Goal: Task Accomplishment & Management: Use online tool/utility

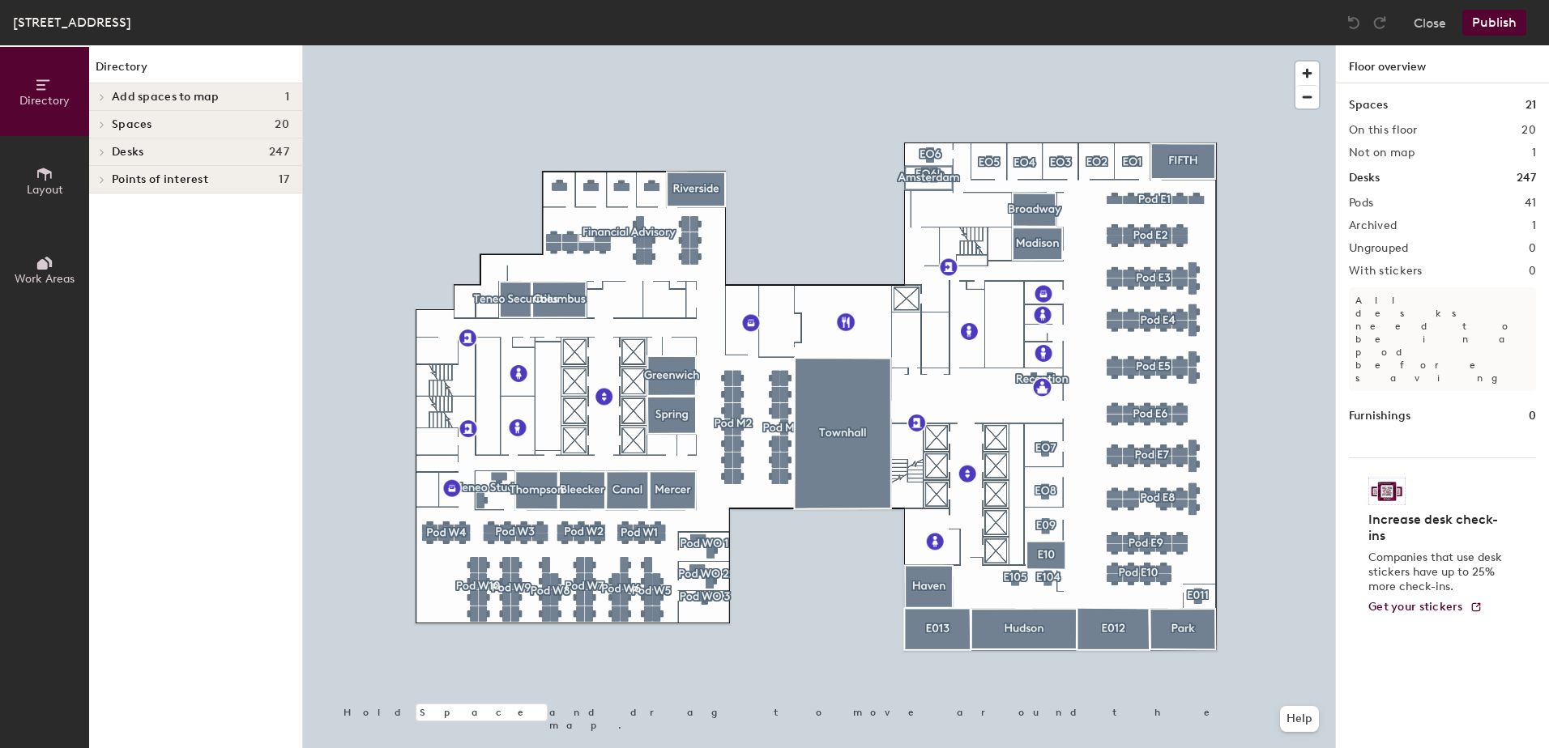
click at [623, 45] on div at bounding box center [819, 45] width 1032 height 0
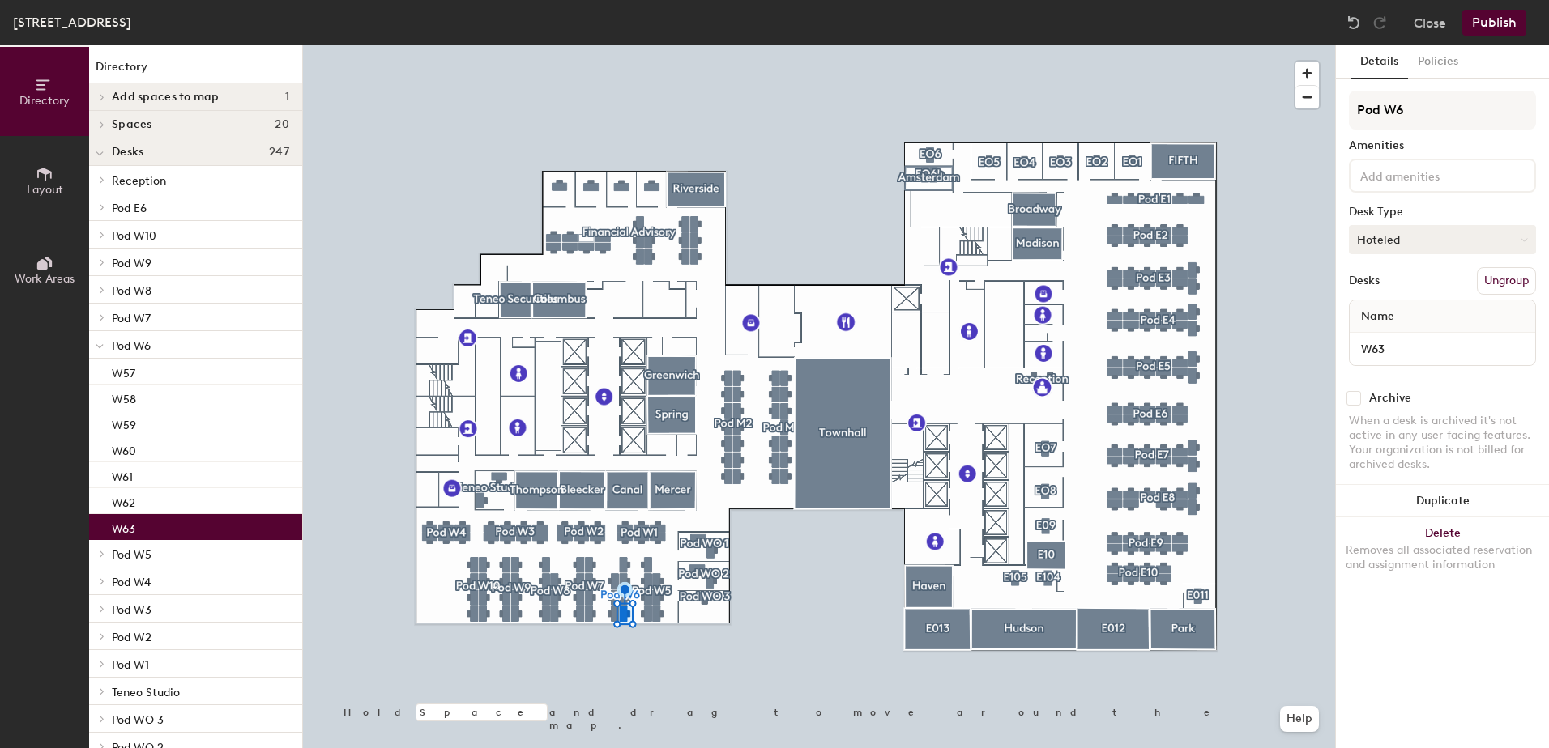
click at [1461, 232] on button "Hoteled" at bounding box center [1442, 239] width 187 height 29
click at [1431, 282] on div "Assigned" at bounding box center [1430, 290] width 162 height 24
click at [1500, 21] on button "Publish" at bounding box center [1494, 23] width 64 height 26
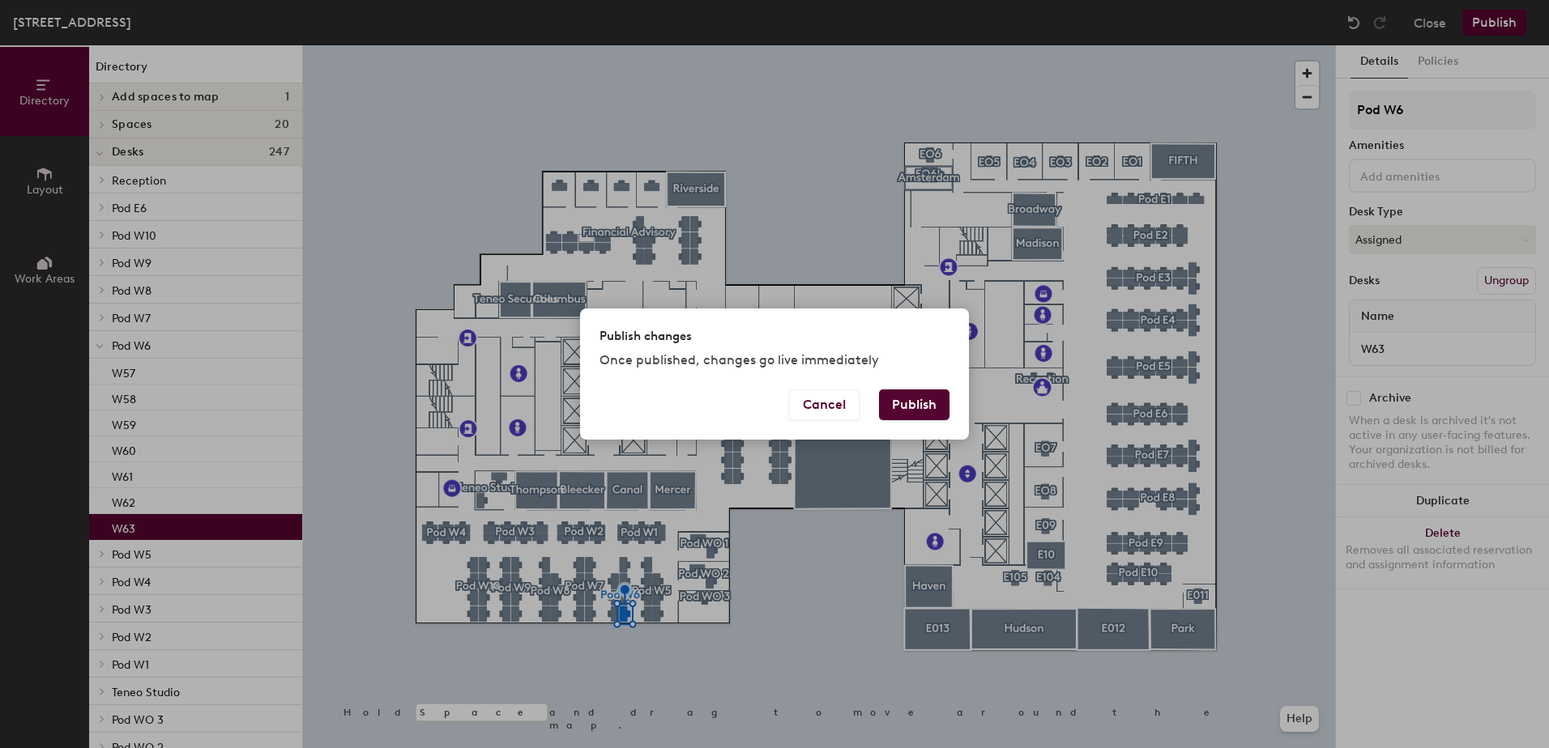
click at [918, 393] on button "Publish" at bounding box center [914, 405] width 70 height 31
